Goal: Information Seeking & Learning: Learn about a topic

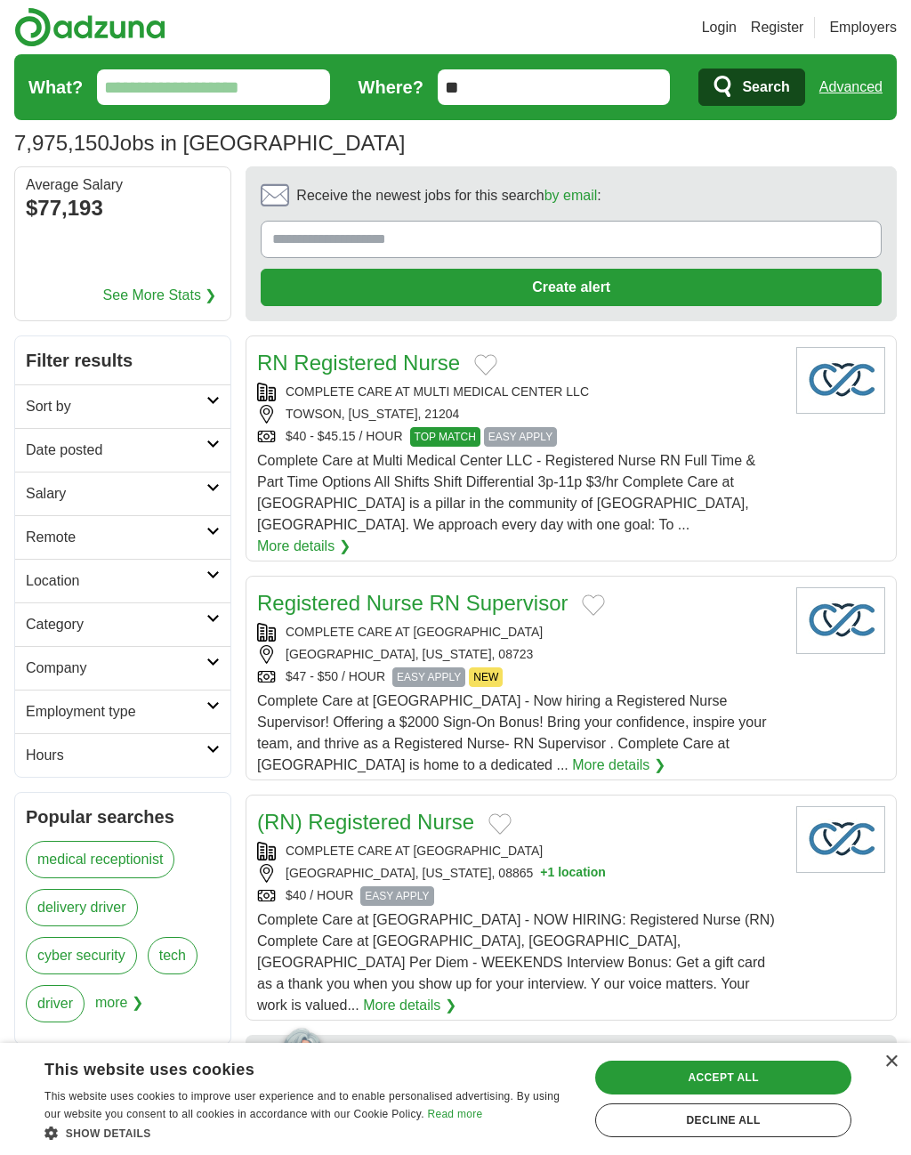
click at [212, 412] on link "Sort by" at bounding box center [122, 407] width 215 height 44
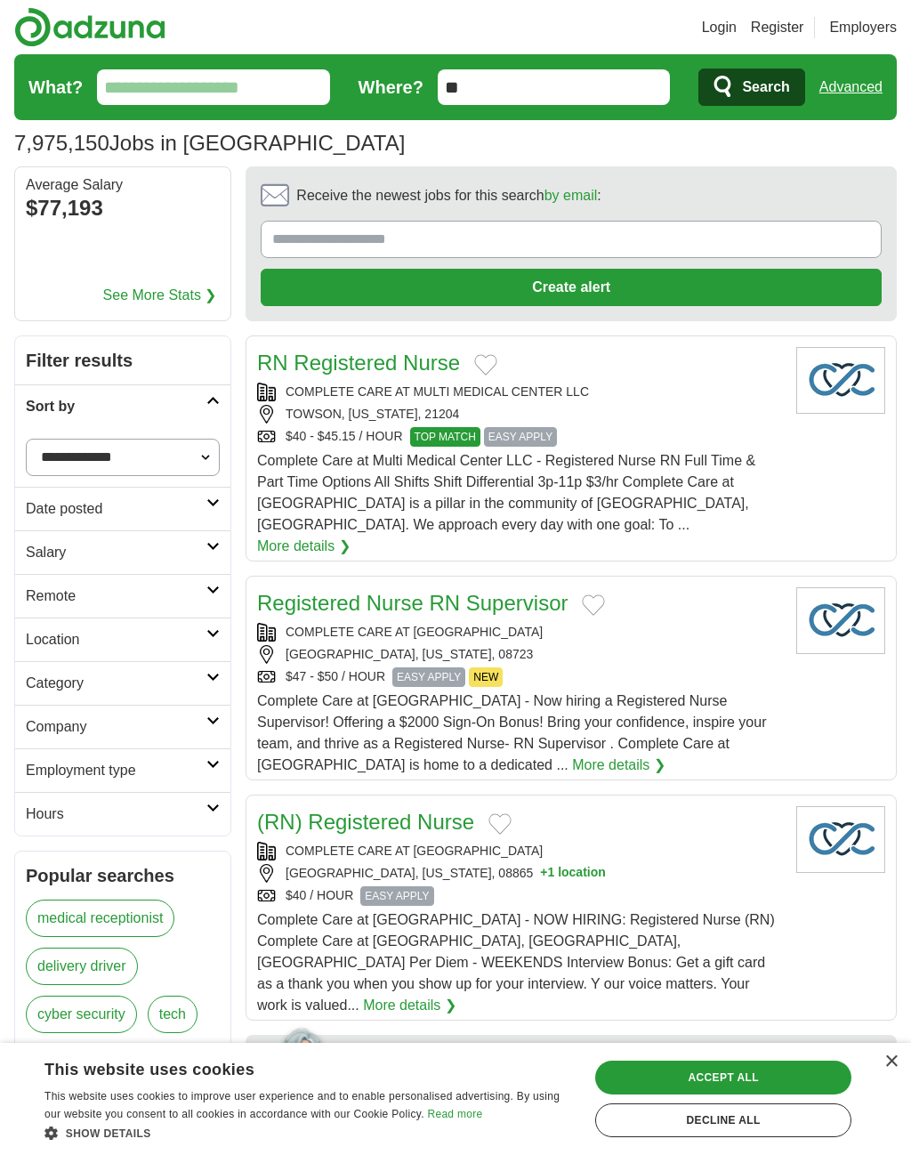
click at [215, 644] on link "Location" at bounding box center [122, 640] width 215 height 44
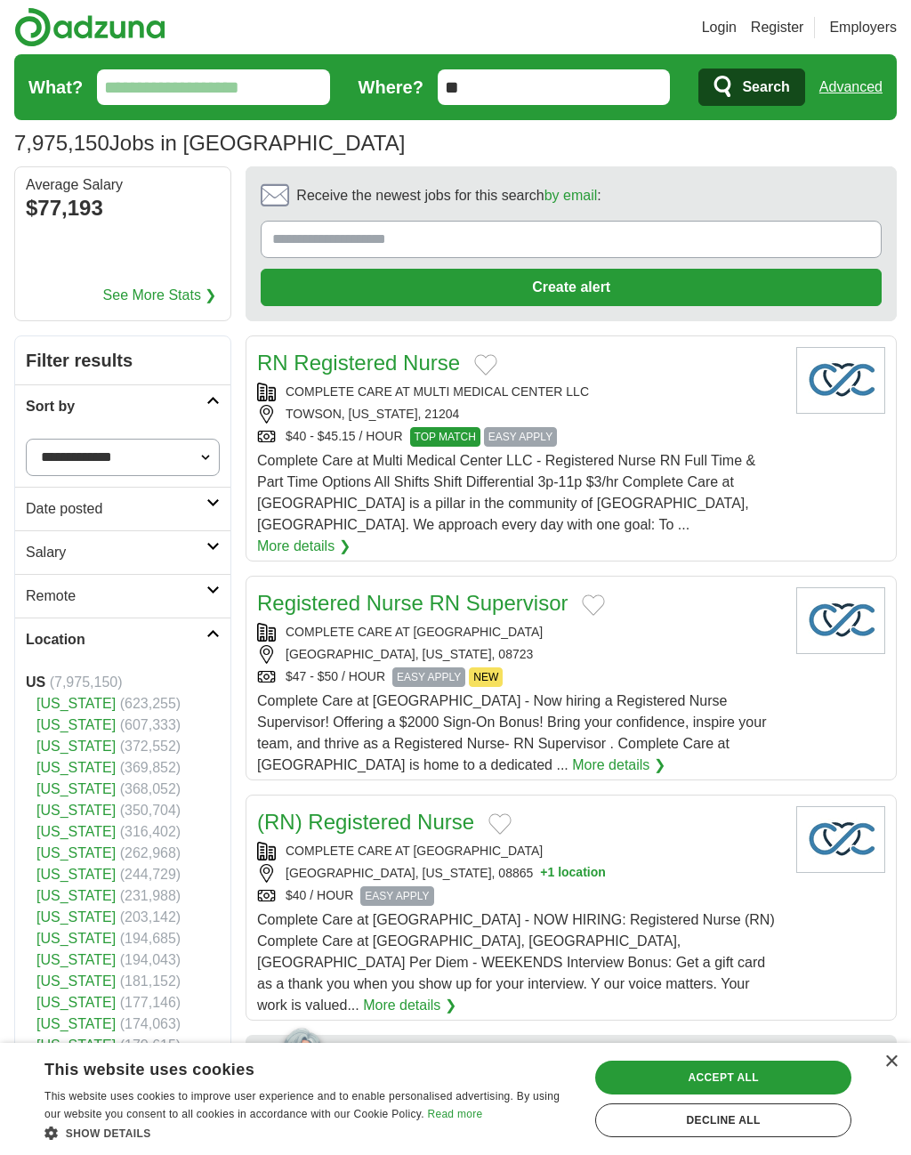
click at [70, 722] on link "[US_STATE]" at bounding box center [75, 724] width 79 height 15
click at [218, 631] on icon at bounding box center [213, 633] width 13 height 9
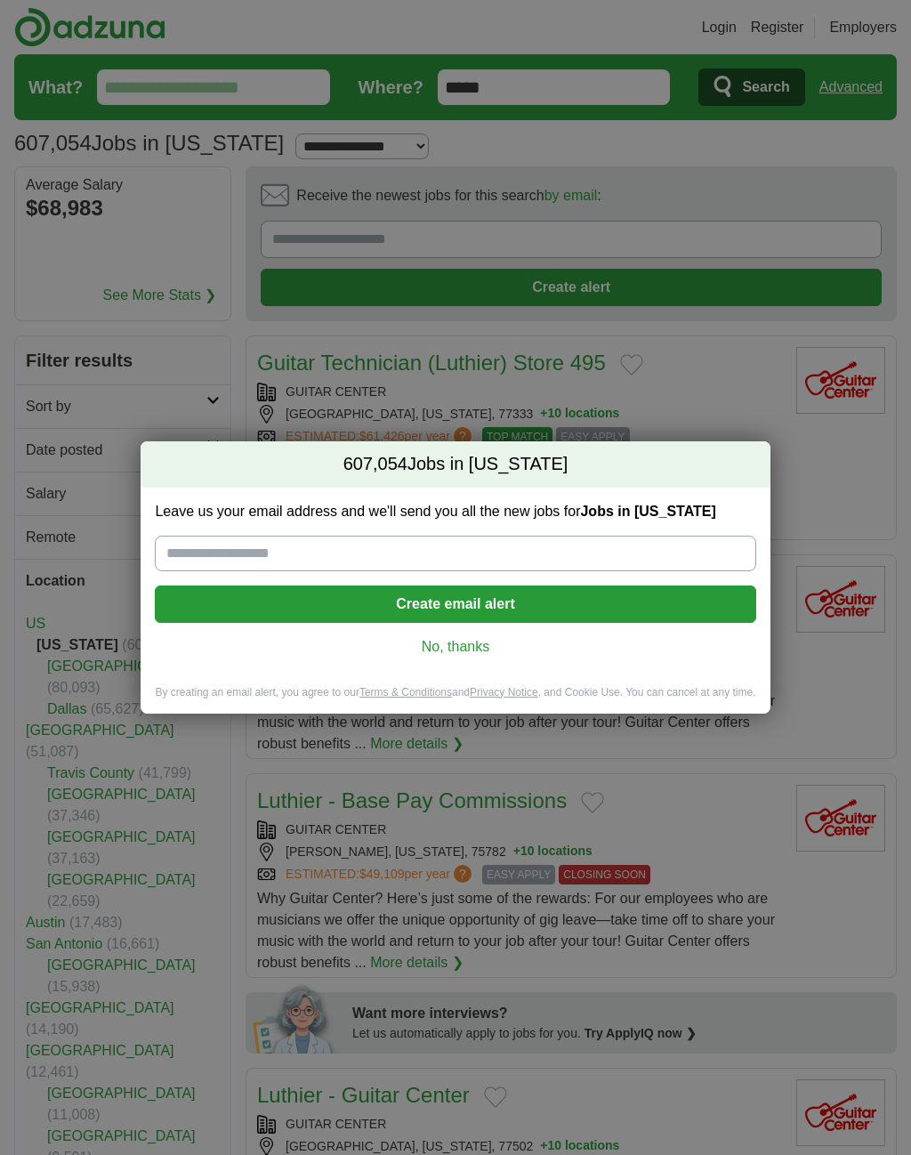
click at [384, 550] on input "Leave us your email address and we'll send you all the new jobs for Jobs in Tex…" at bounding box center [455, 554] width 601 height 36
type input "**********"
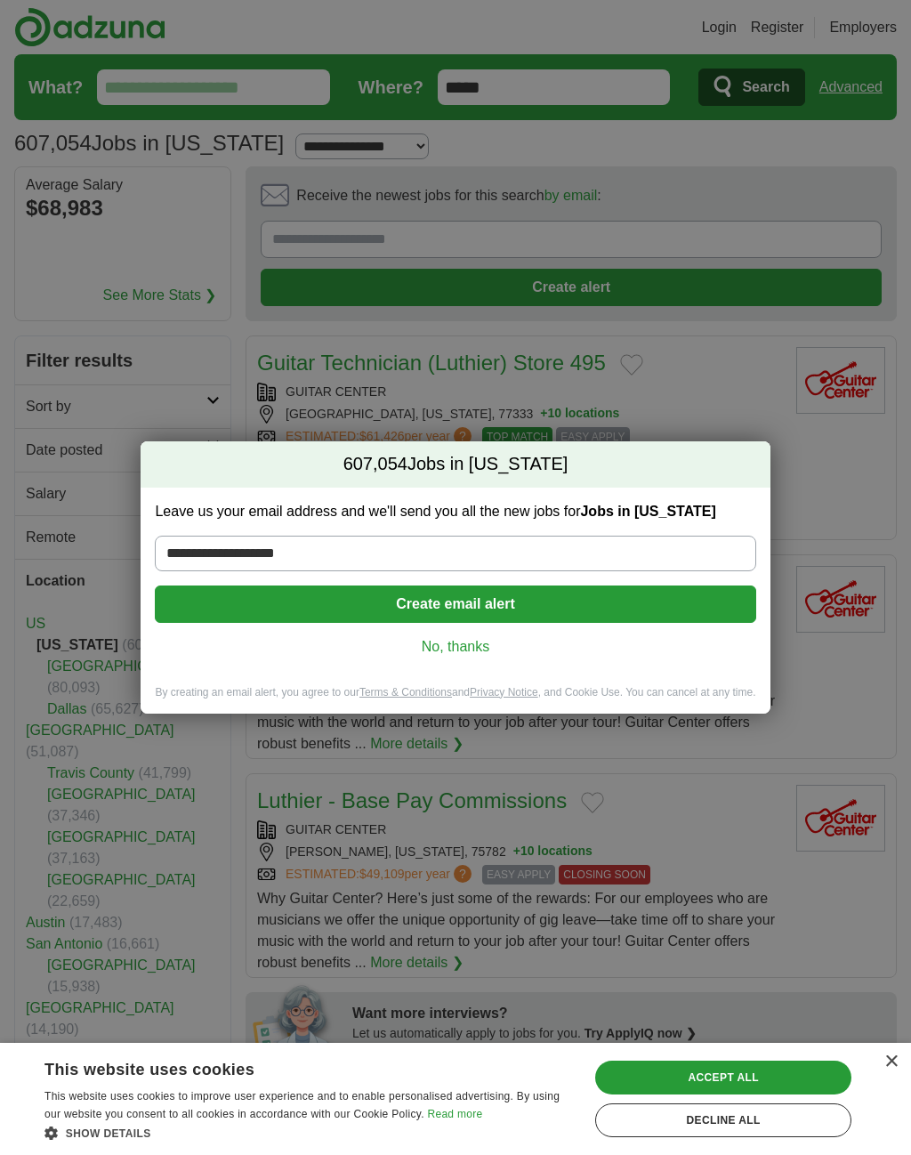
click at [530, 604] on button "Create email alert" at bounding box center [455, 604] width 601 height 37
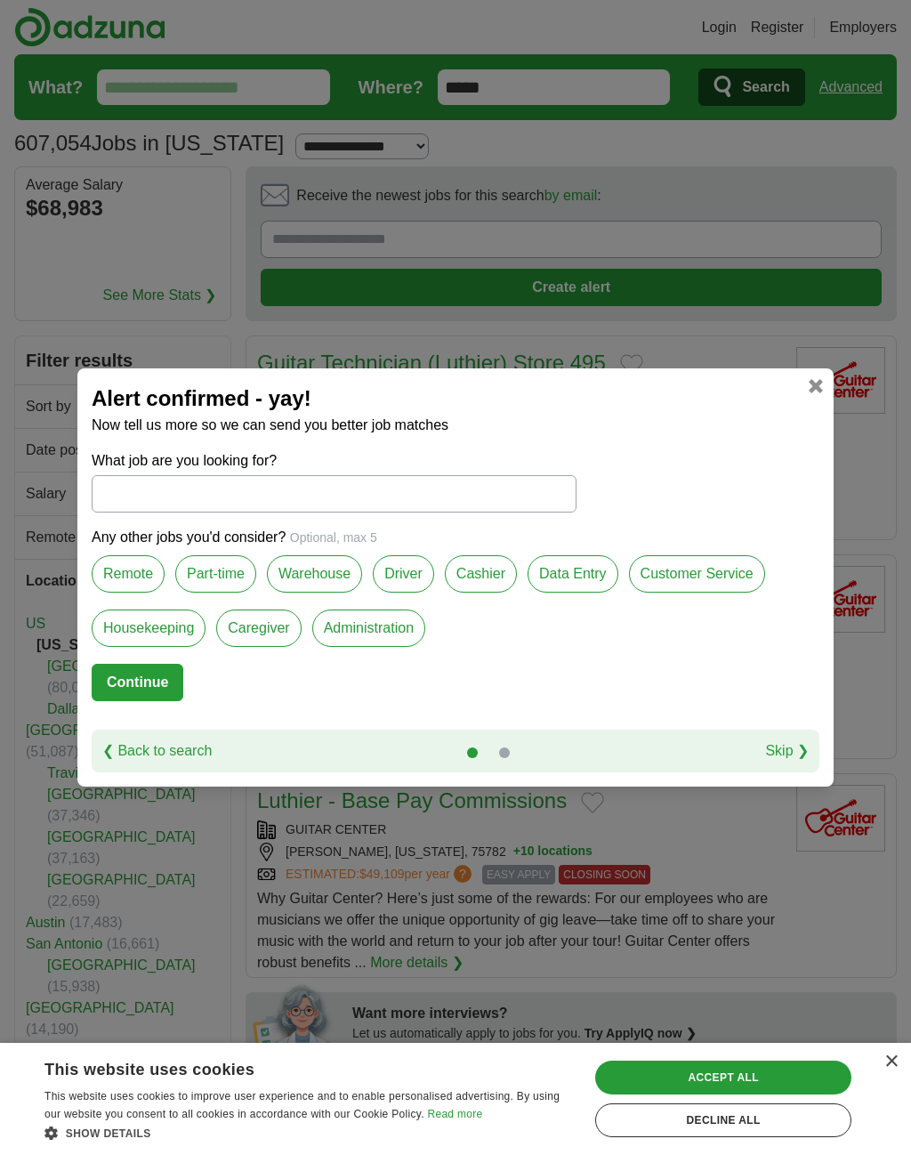
click at [336, 490] on input "What job are you looking for?" at bounding box center [334, 493] width 485 height 37
click at [125, 584] on label "Remote" at bounding box center [128, 573] width 73 height 37
click at [222, 580] on label "Part-time" at bounding box center [215, 573] width 81 height 37
click at [148, 685] on button "Continue" at bounding box center [138, 682] width 92 height 37
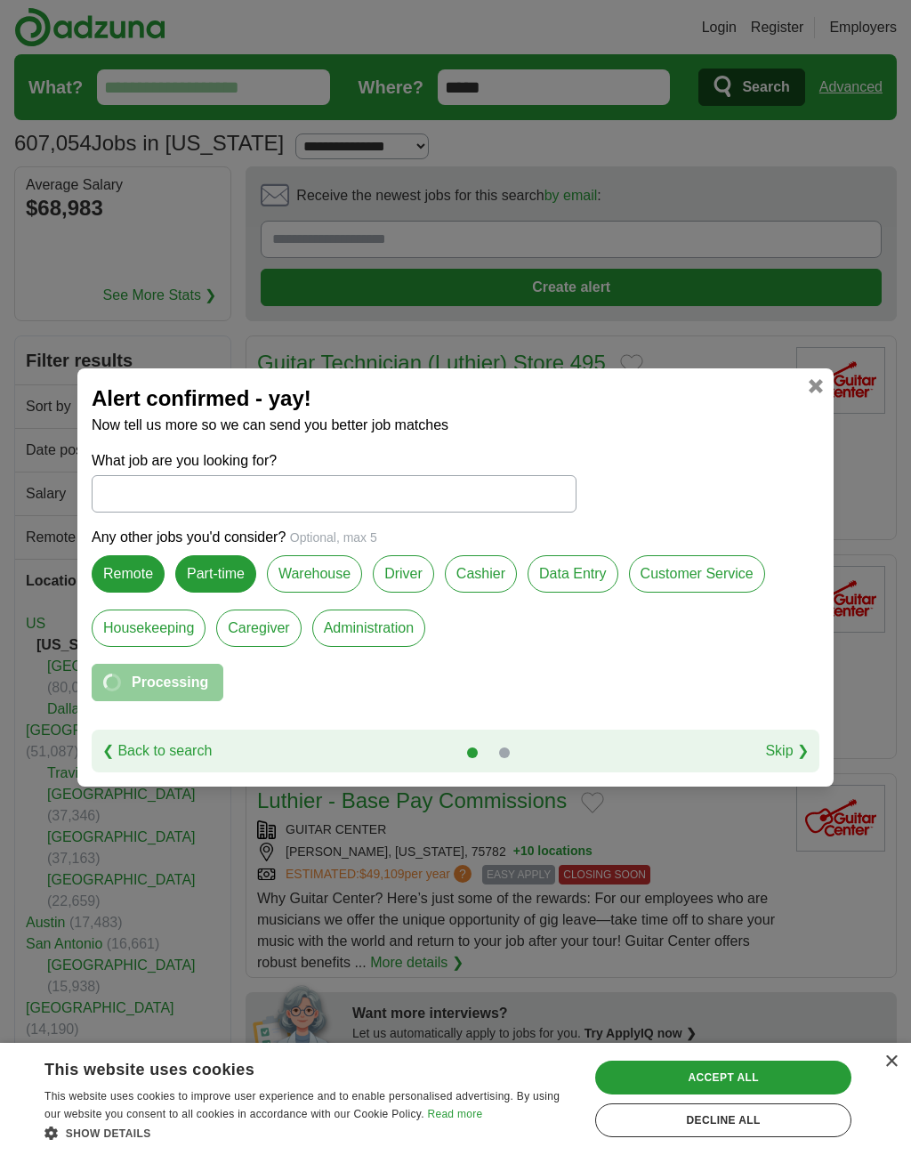
select select "*"
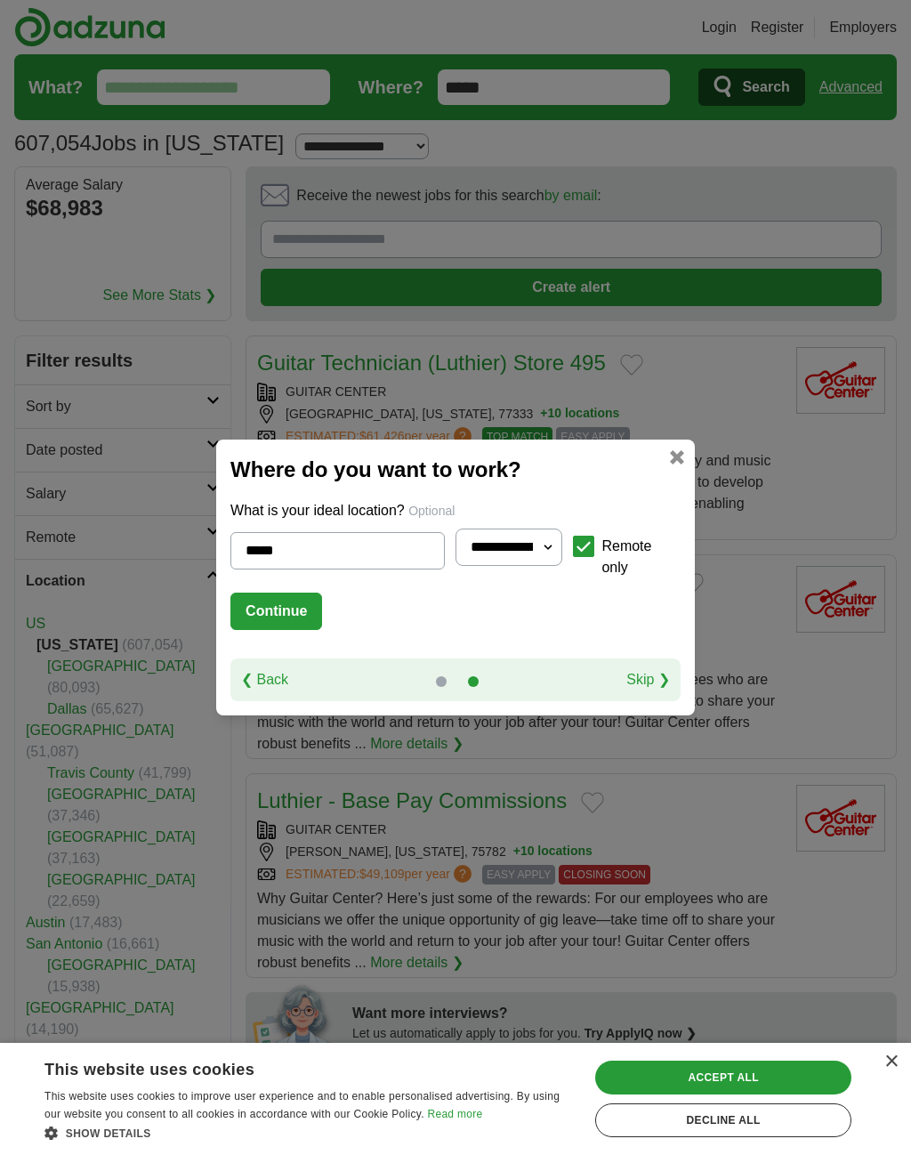
click at [283, 617] on button "Continue" at bounding box center [277, 611] width 92 height 37
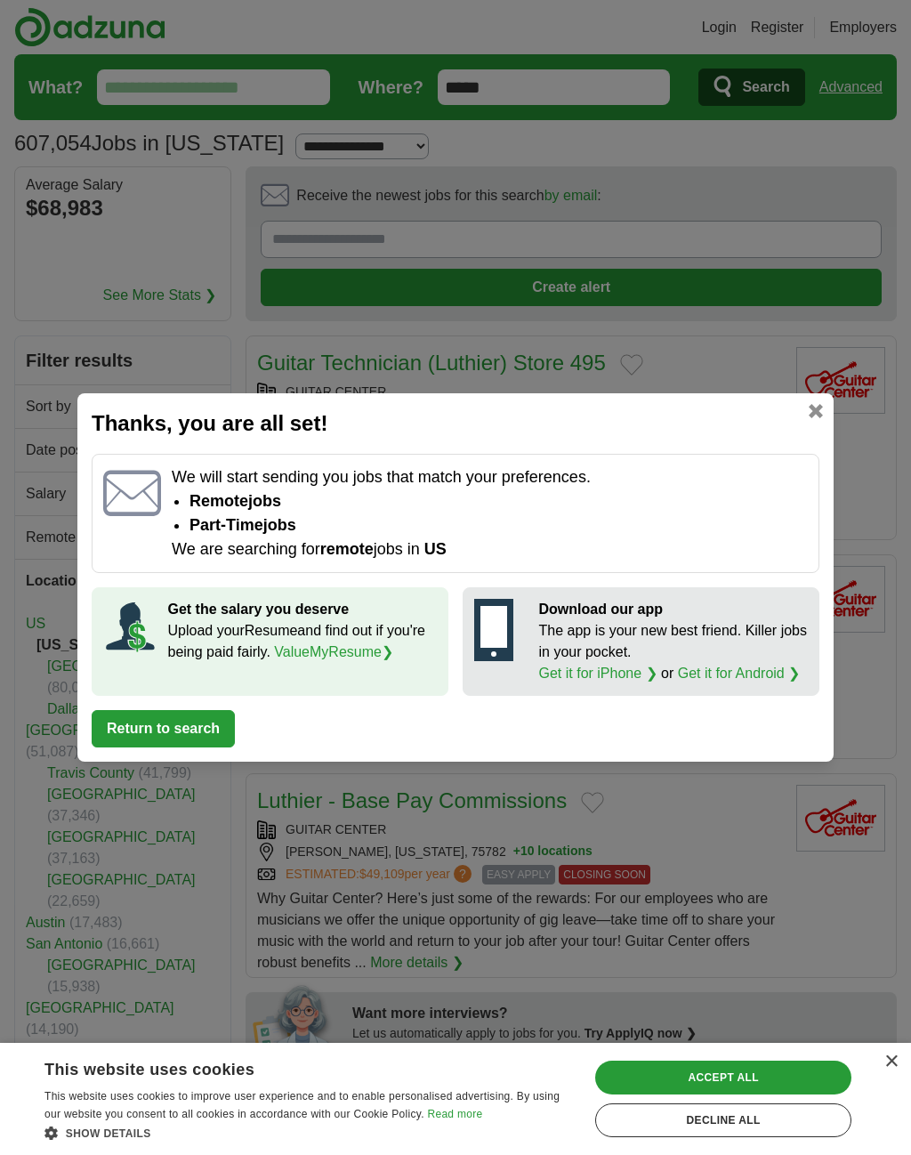
click at [194, 734] on button "Return to search" at bounding box center [163, 728] width 143 height 37
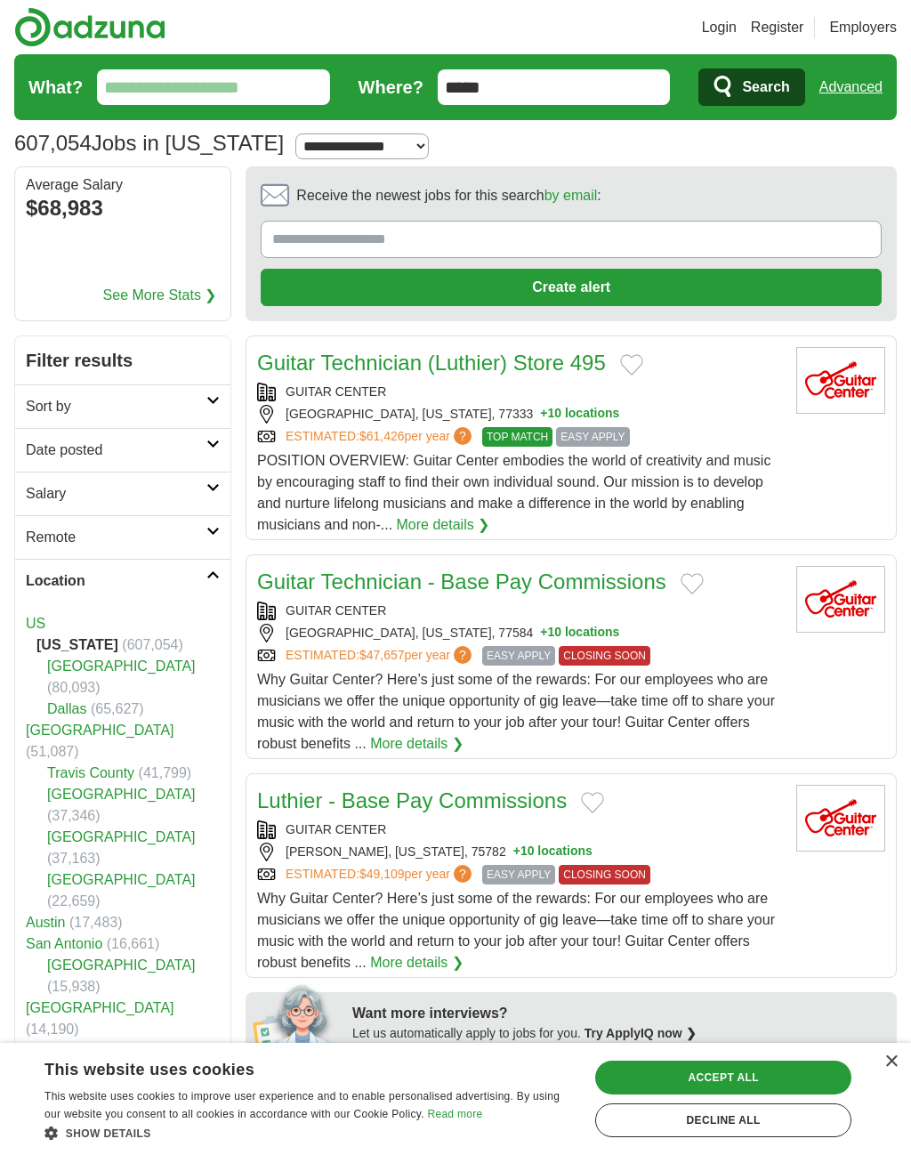
click at [733, 1073] on div "Accept all" at bounding box center [723, 1078] width 256 height 34
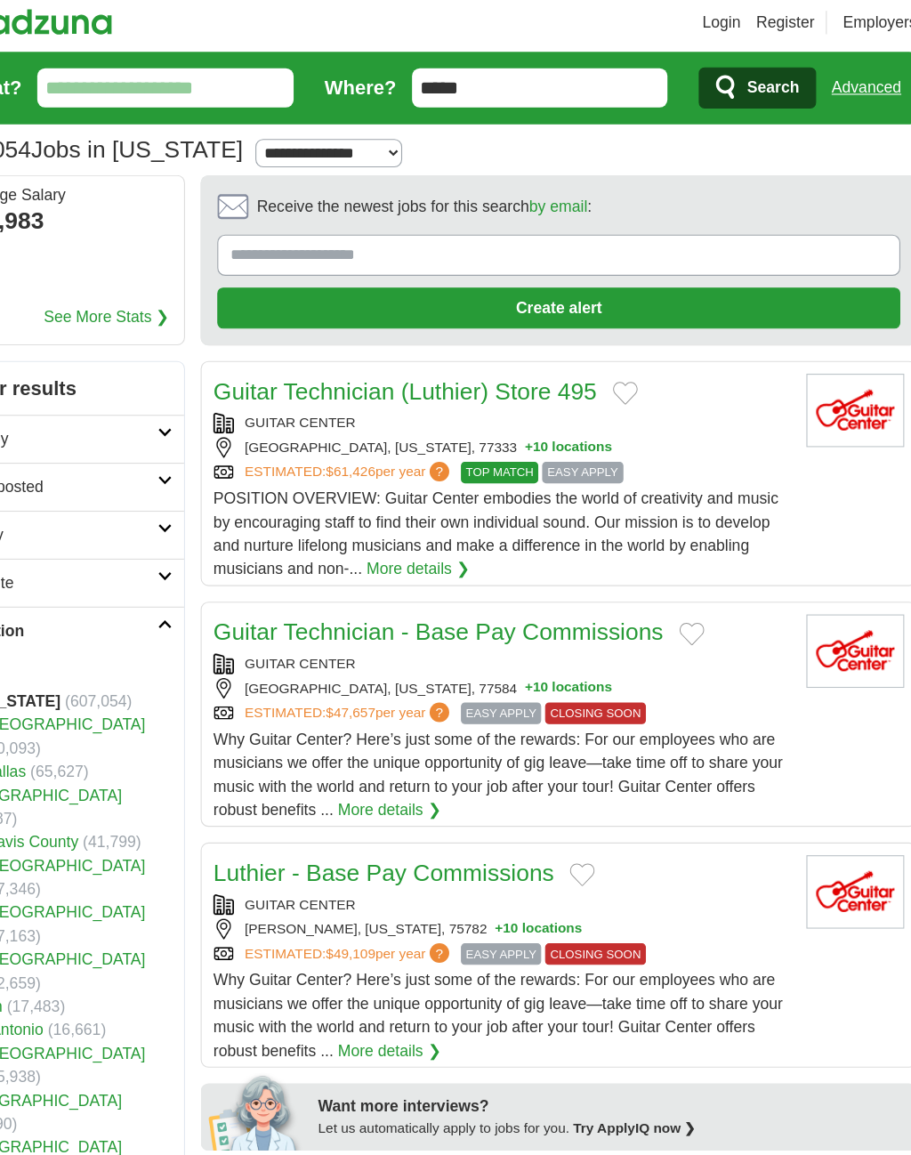
click at [188, 88] on input "What?" at bounding box center [213, 87] width 233 height 36
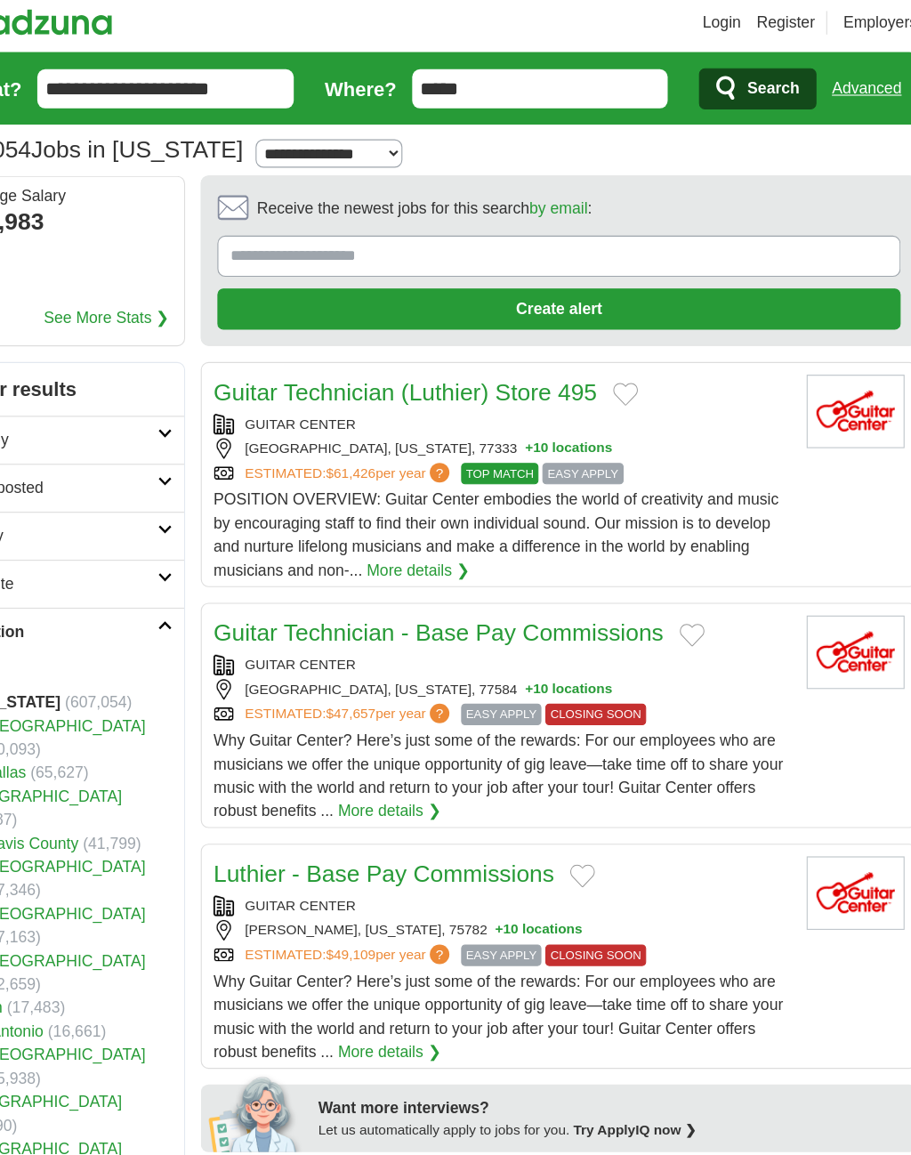
type input "**********"
click at [742, 87] on span "Search" at bounding box center [765, 87] width 47 height 36
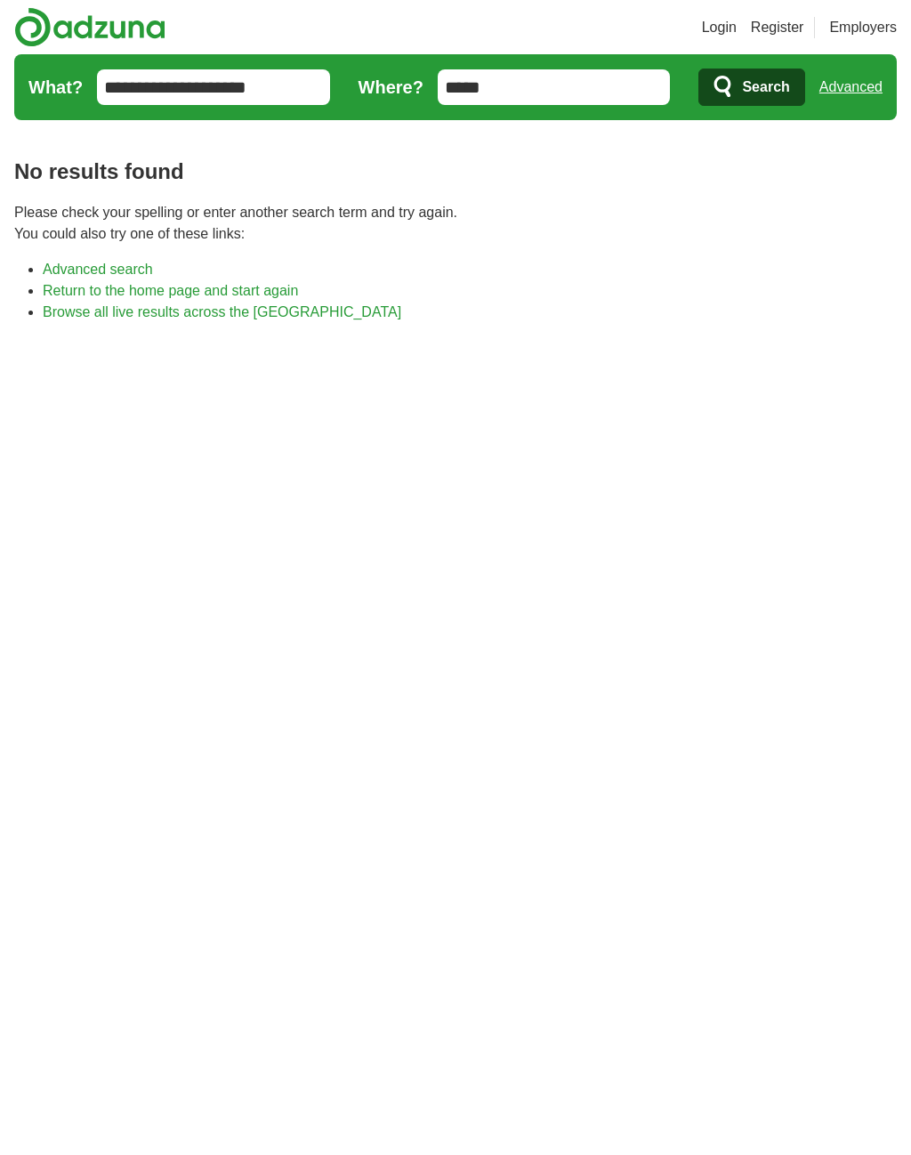
click at [858, 89] on link "Advanced" at bounding box center [851, 87] width 63 height 36
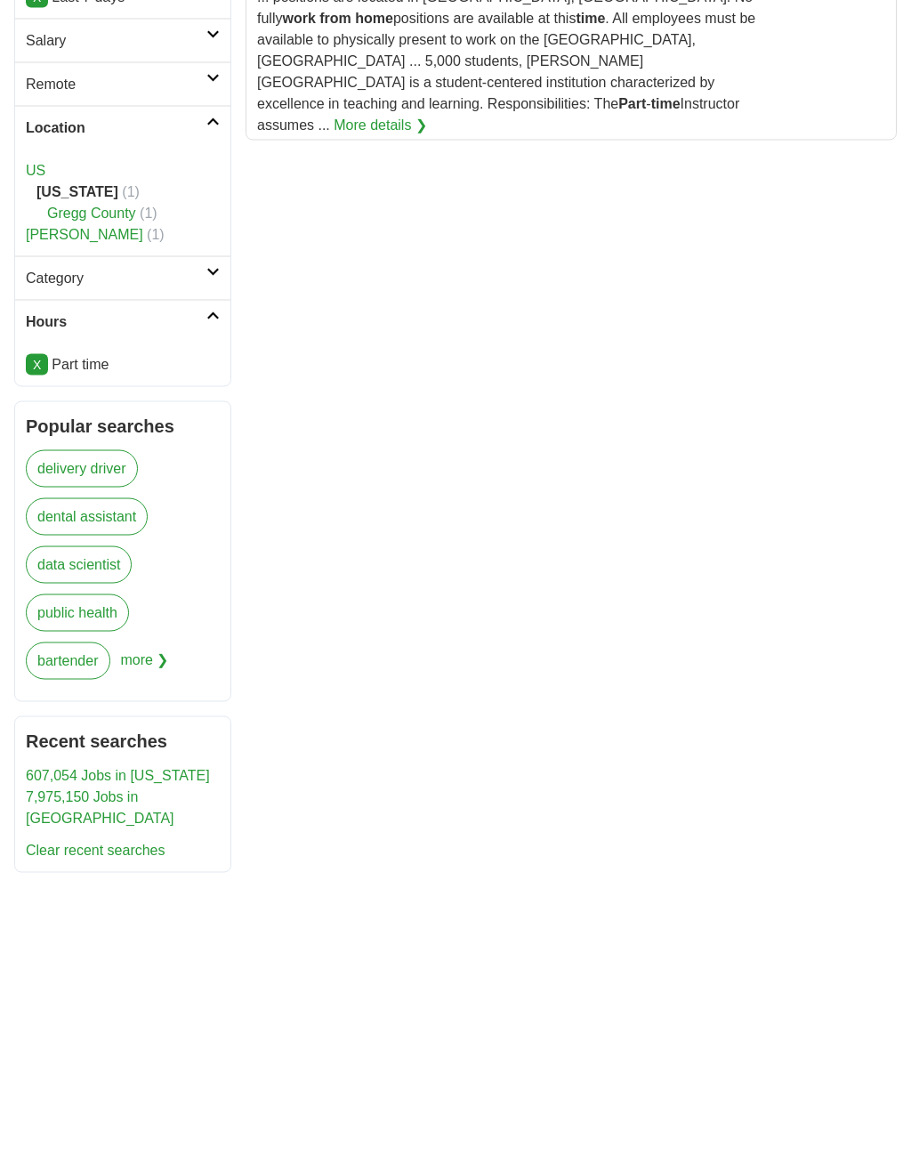
scroll to position [529, 0]
